Goal: Navigation & Orientation: Find specific page/section

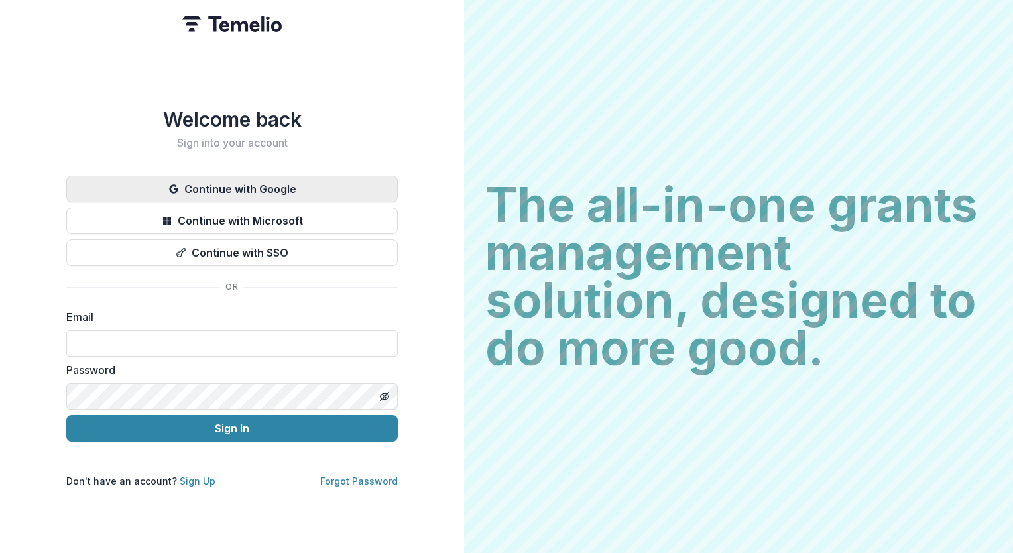
click at [347, 178] on button "Continue with Google" at bounding box center [231, 189] width 331 height 27
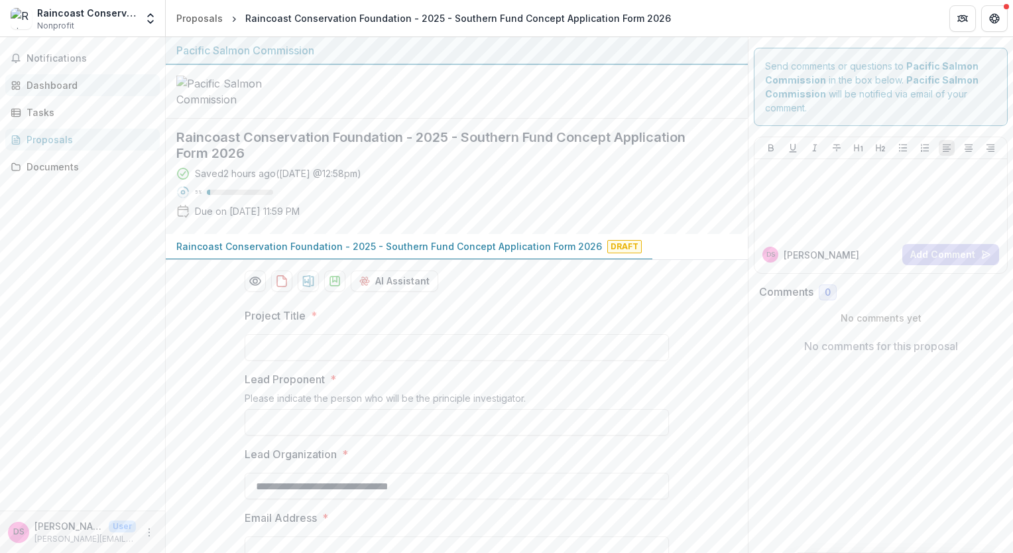
click at [65, 84] on div "Dashboard" at bounding box center [88, 85] width 123 height 14
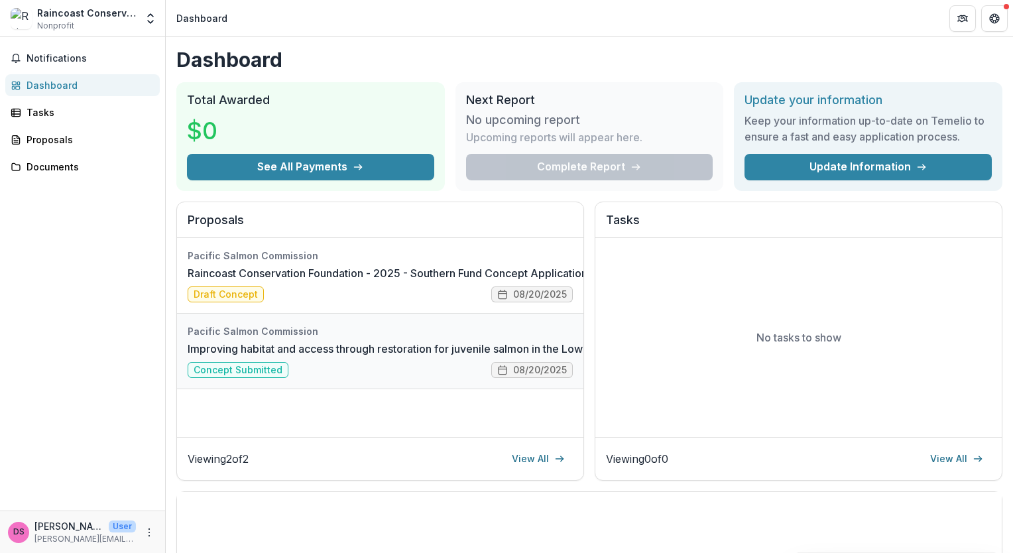
click at [313, 345] on link "Improving habitat and access through restoration for juvenile salmon in the Low…" at bounding box center [483, 349] width 590 height 16
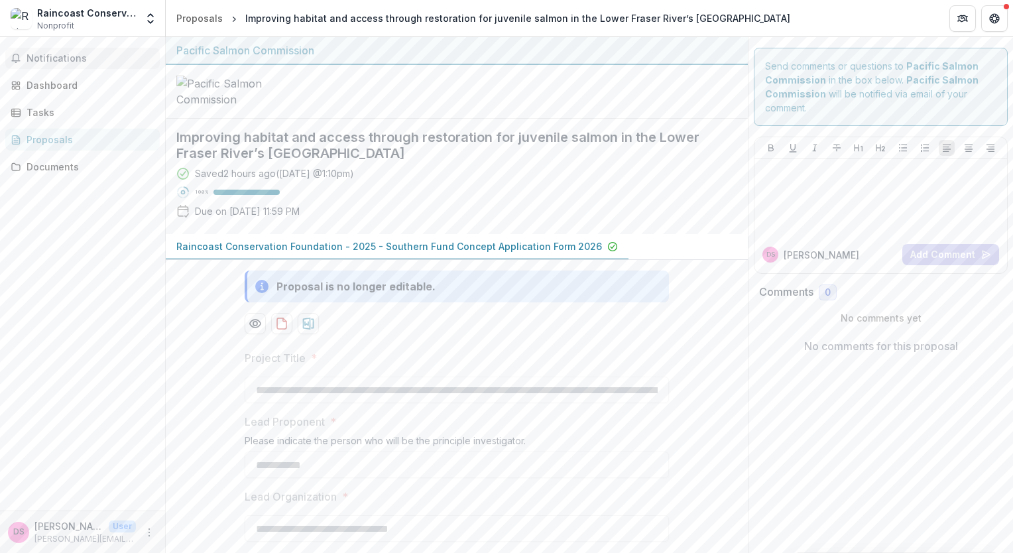
click at [82, 64] on button "Notifications" at bounding box center [82, 58] width 154 height 21
